Goal: Task Accomplishment & Management: Complete application form

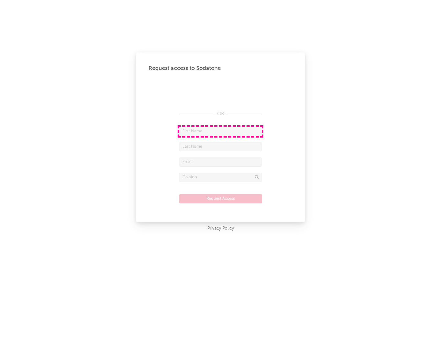
click at [221, 131] on input "text" at bounding box center [220, 131] width 83 height 9
type input "[PERSON_NAME]"
click at [221, 147] on input "text" at bounding box center [220, 146] width 83 height 9
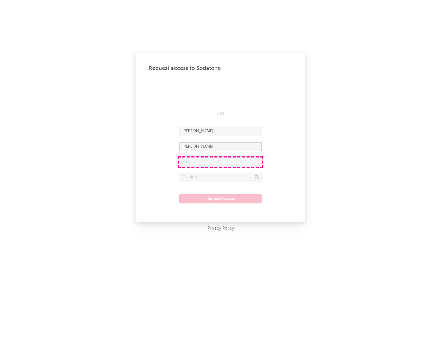
type input "[PERSON_NAME]"
click at [221, 162] on input "text" at bounding box center [220, 162] width 83 height 9
type input "[EMAIL_ADDRESS][DOMAIN_NAME]"
click at [221, 177] on input "text" at bounding box center [220, 177] width 83 height 9
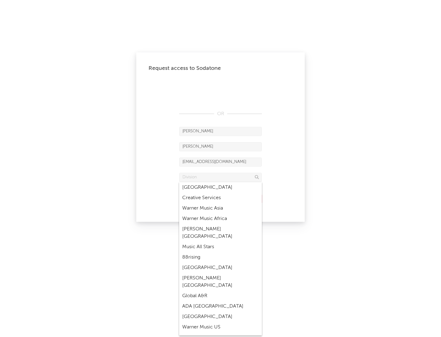
click at [221, 242] on div "Music All Stars" at bounding box center [220, 247] width 83 height 10
type input "Music All Stars"
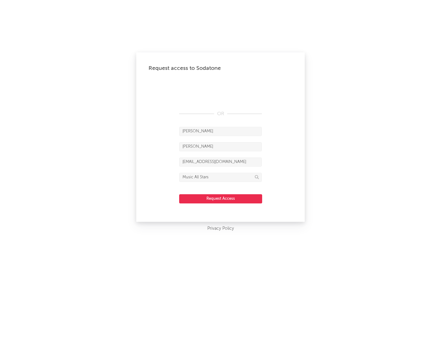
click at [221, 199] on button "Request Access" at bounding box center [220, 198] width 83 height 9
